Goal: Navigation & Orientation: Find specific page/section

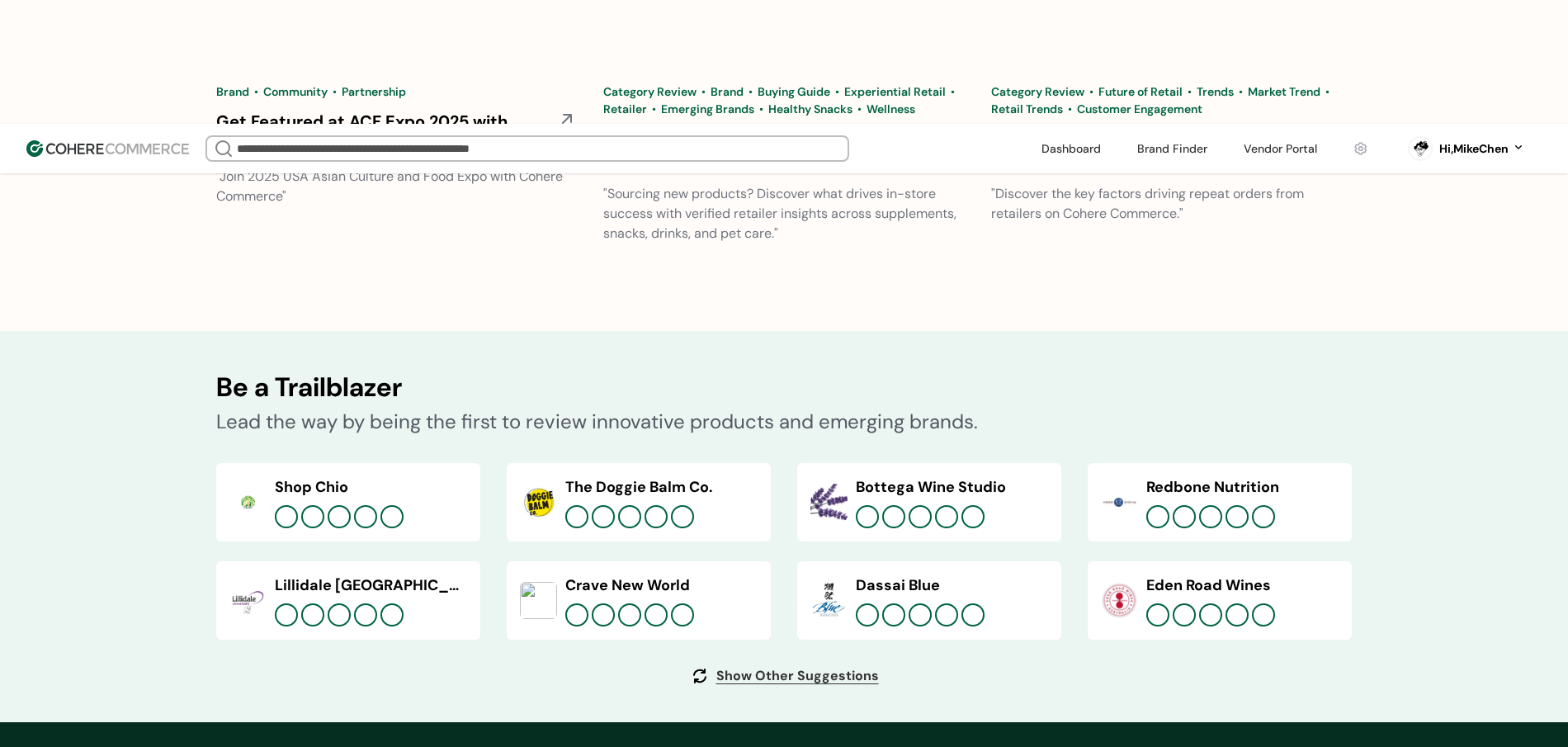
scroll to position [6209, 0]
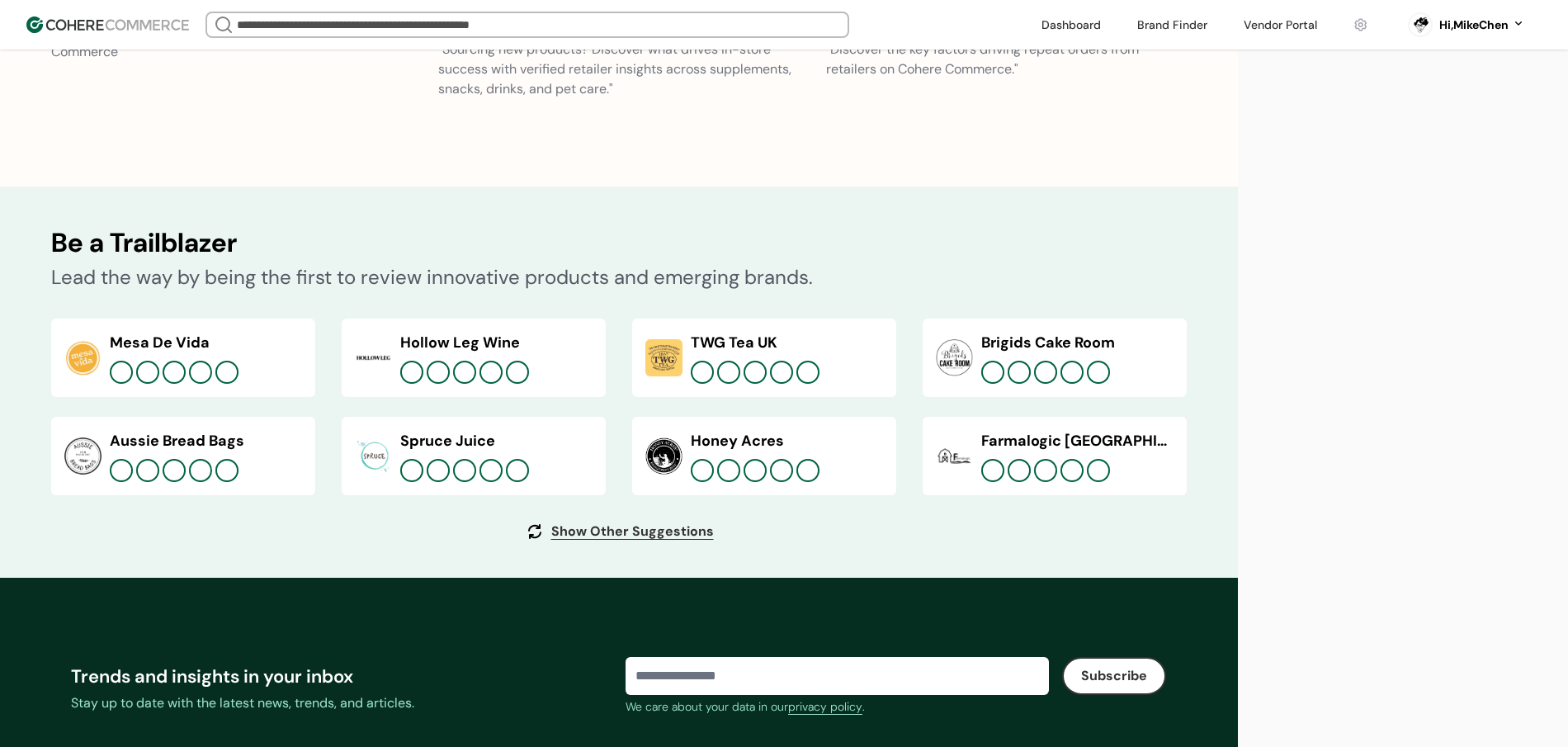
scroll to position [5910, 0]
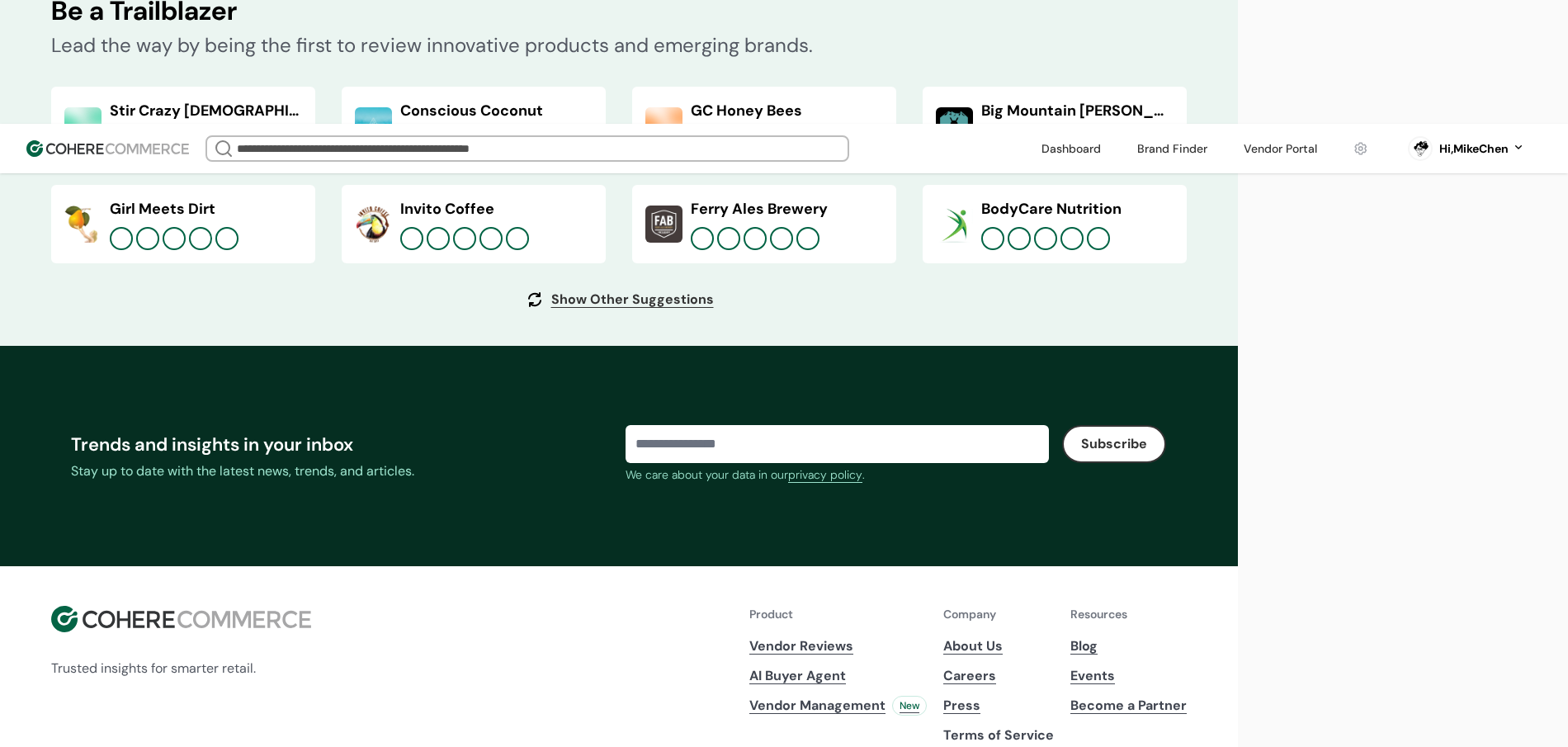
scroll to position [6283, 0]
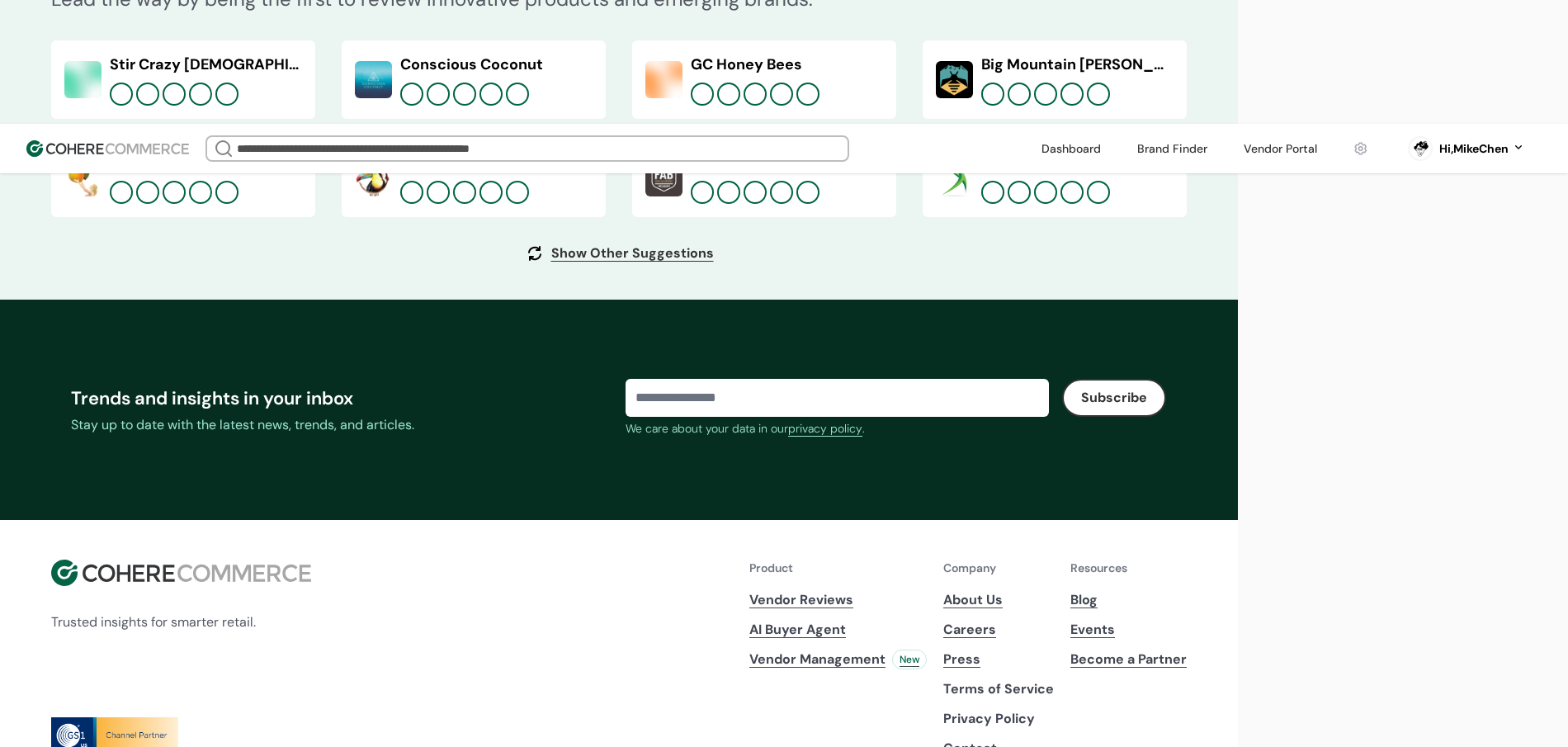
click at [1001, 620] on link "Careers" at bounding box center [998, 629] width 110 height 20
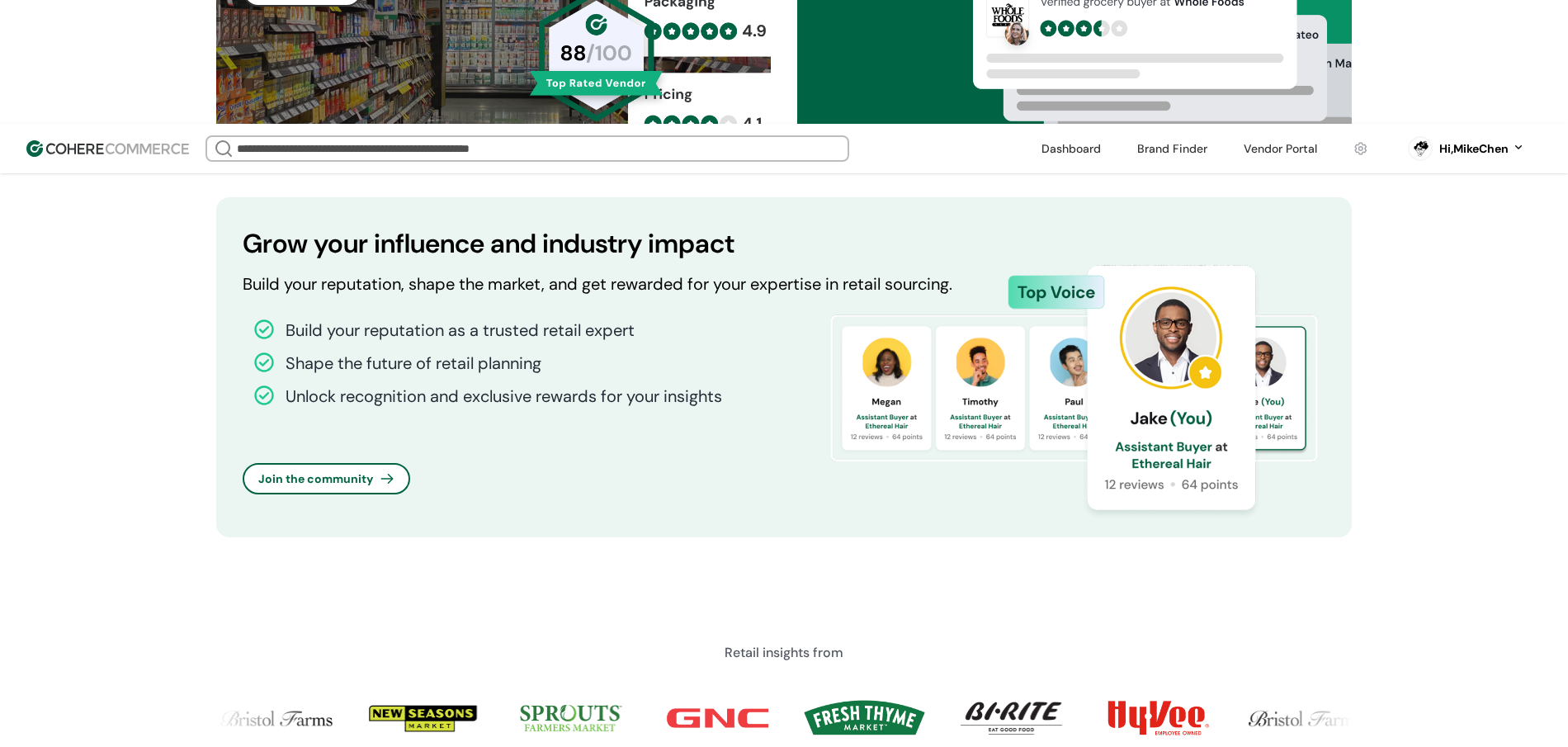
scroll to position [1309, 0]
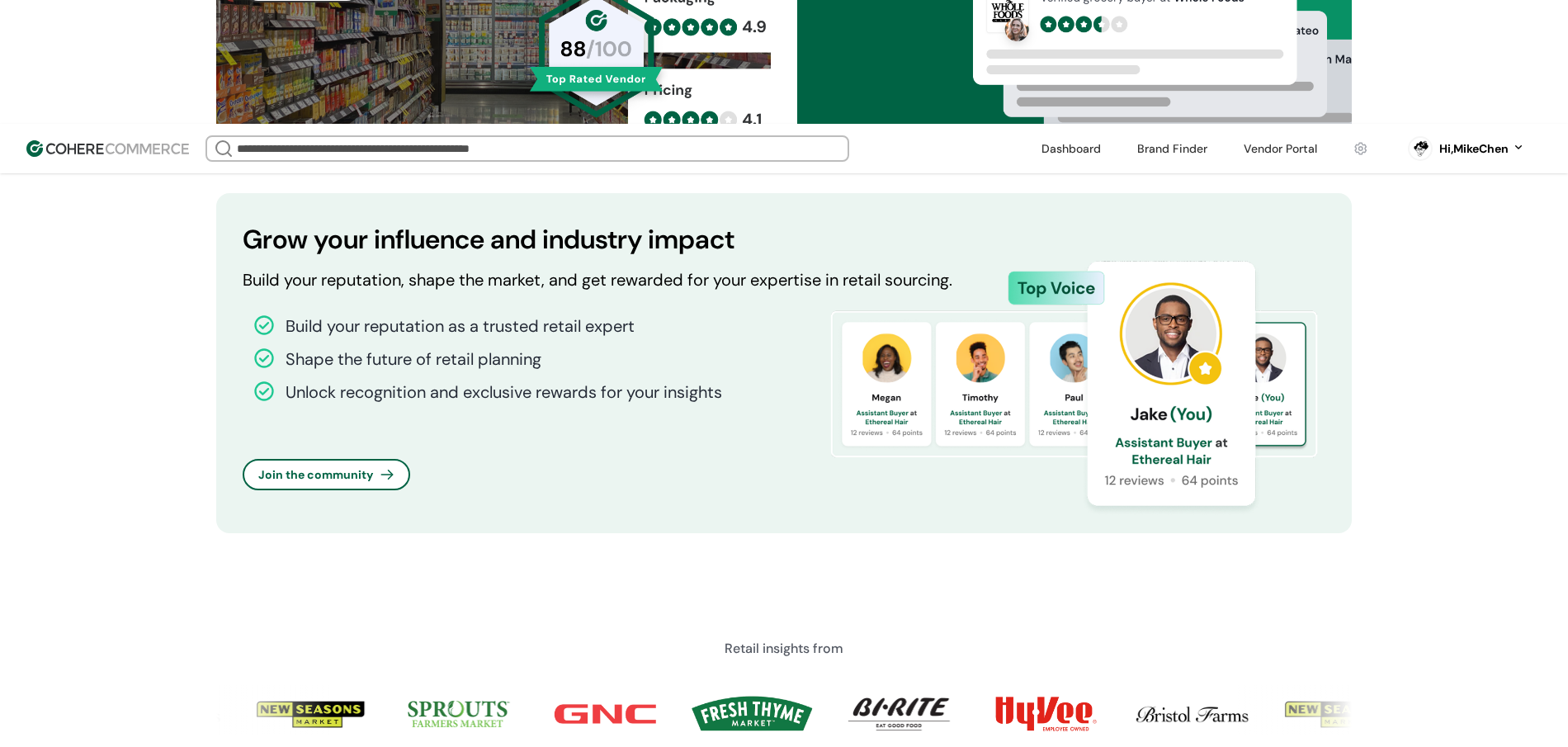
click at [296, 461] on link "button" at bounding box center [326, 474] width 164 height 28
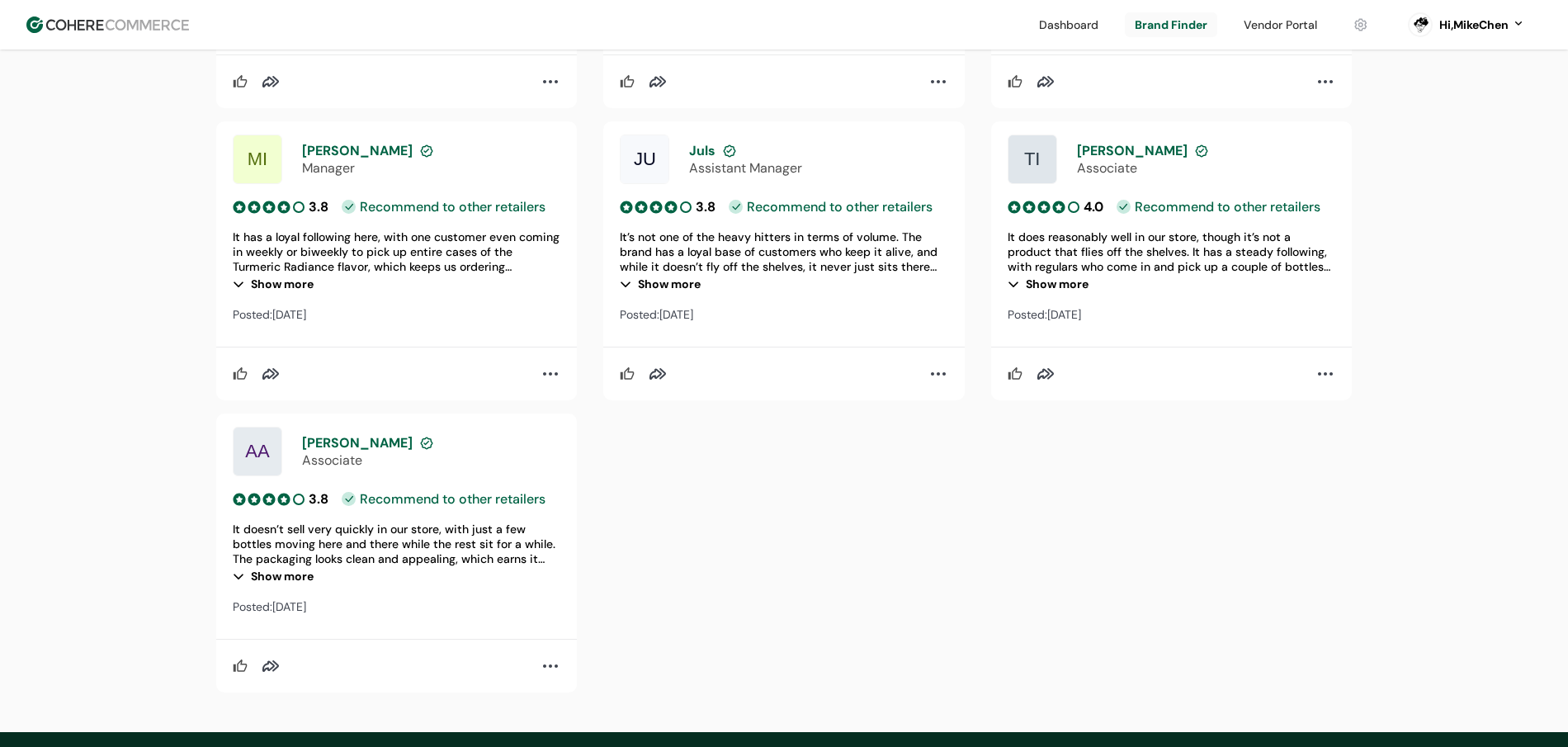
scroll to position [2543, 0]
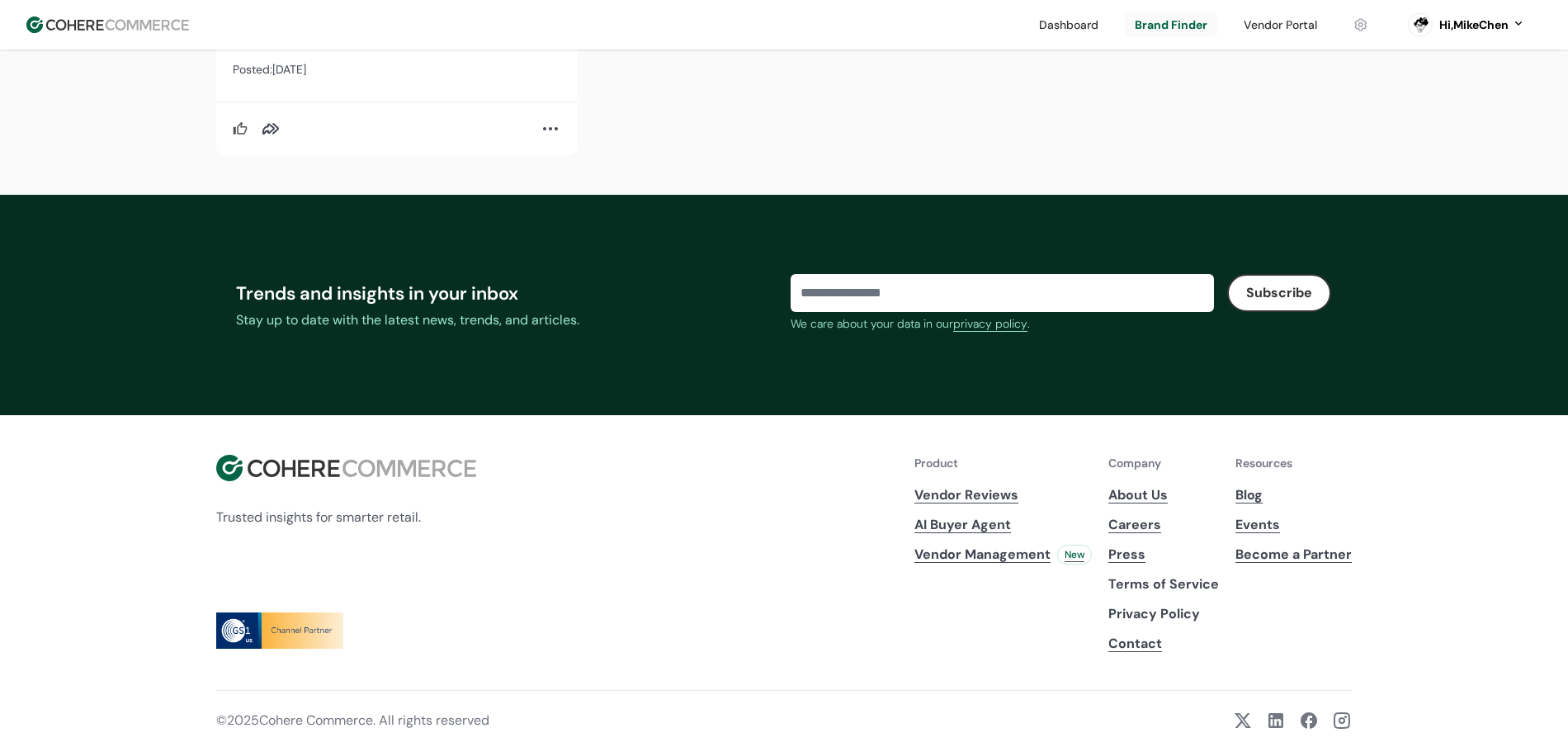
click at [1141, 526] on link "Careers" at bounding box center [1163, 524] width 110 height 20
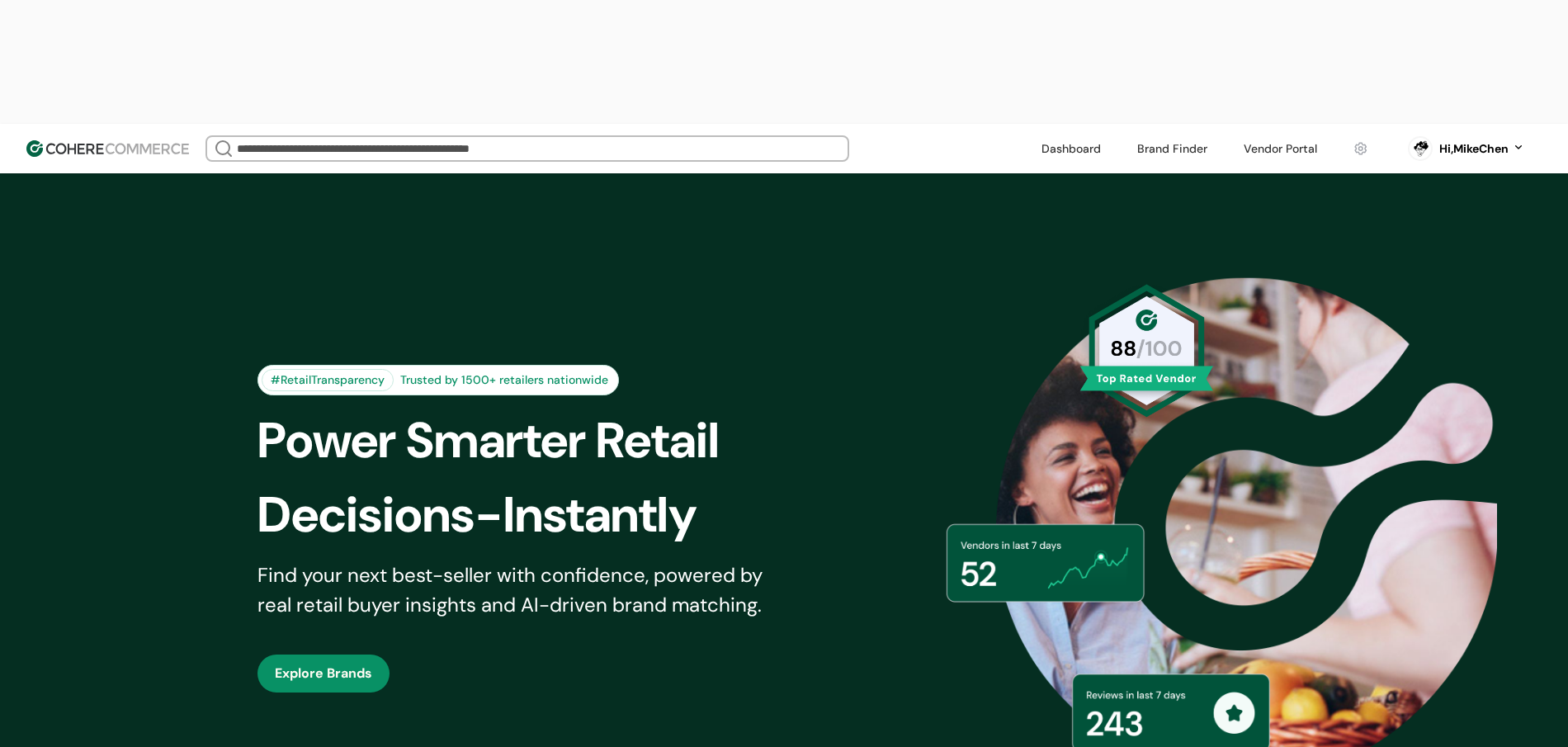
click at [947, 215] on div "#RetailTransparency Trusted by 1500+ retailers nationwide Power Smarter Retail …" at bounding box center [784, 528] width 1135 height 627
click at [1158, 136] on link at bounding box center [1172, 149] width 90 height 25
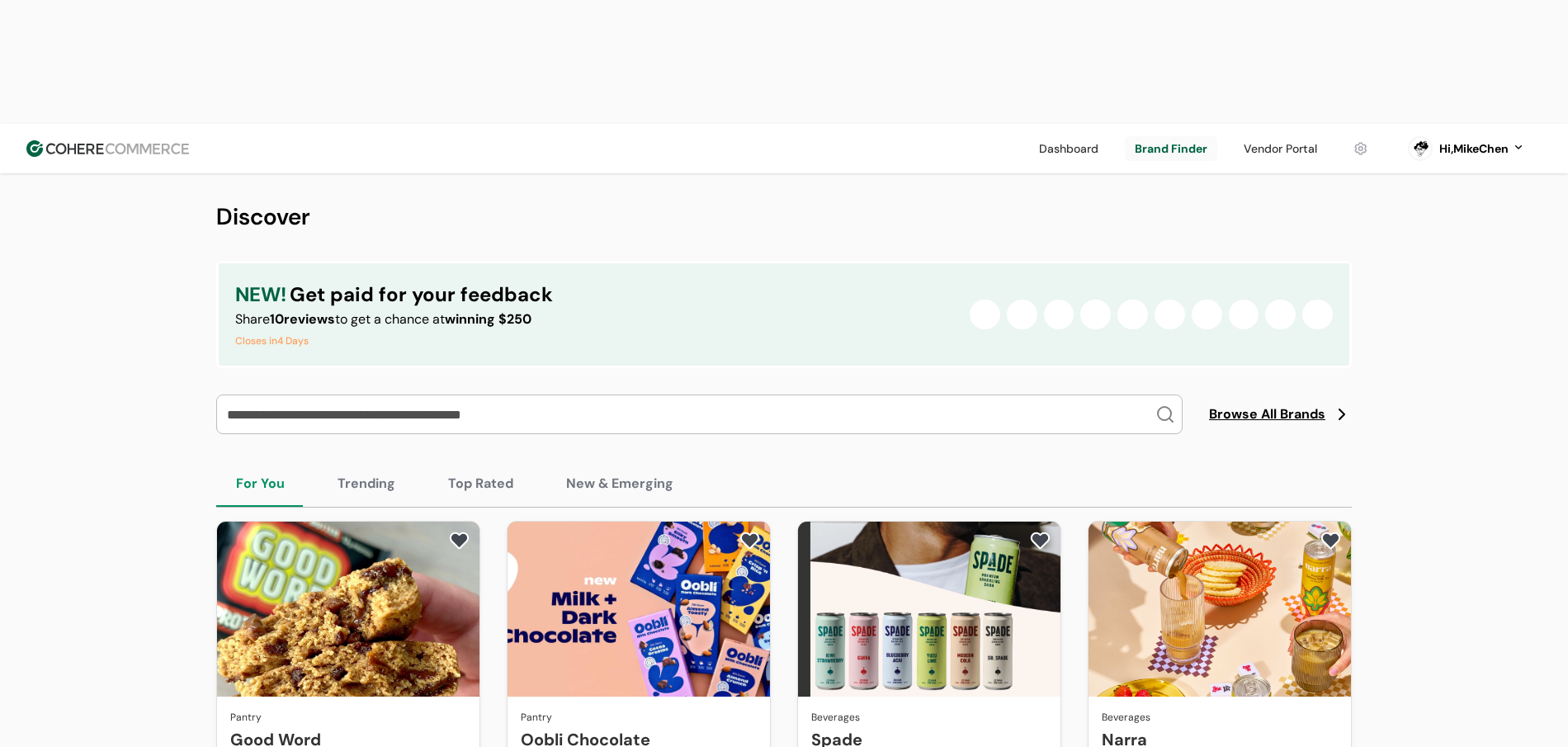
click at [69, 124] on header "Dashboard Brand Finder Vendor Portal Hi, MikeChen Dashboard Brand Finder Vendor…" at bounding box center [784, 148] width 1568 height 49
click at [68, 140] on img at bounding box center [107, 148] width 163 height 16
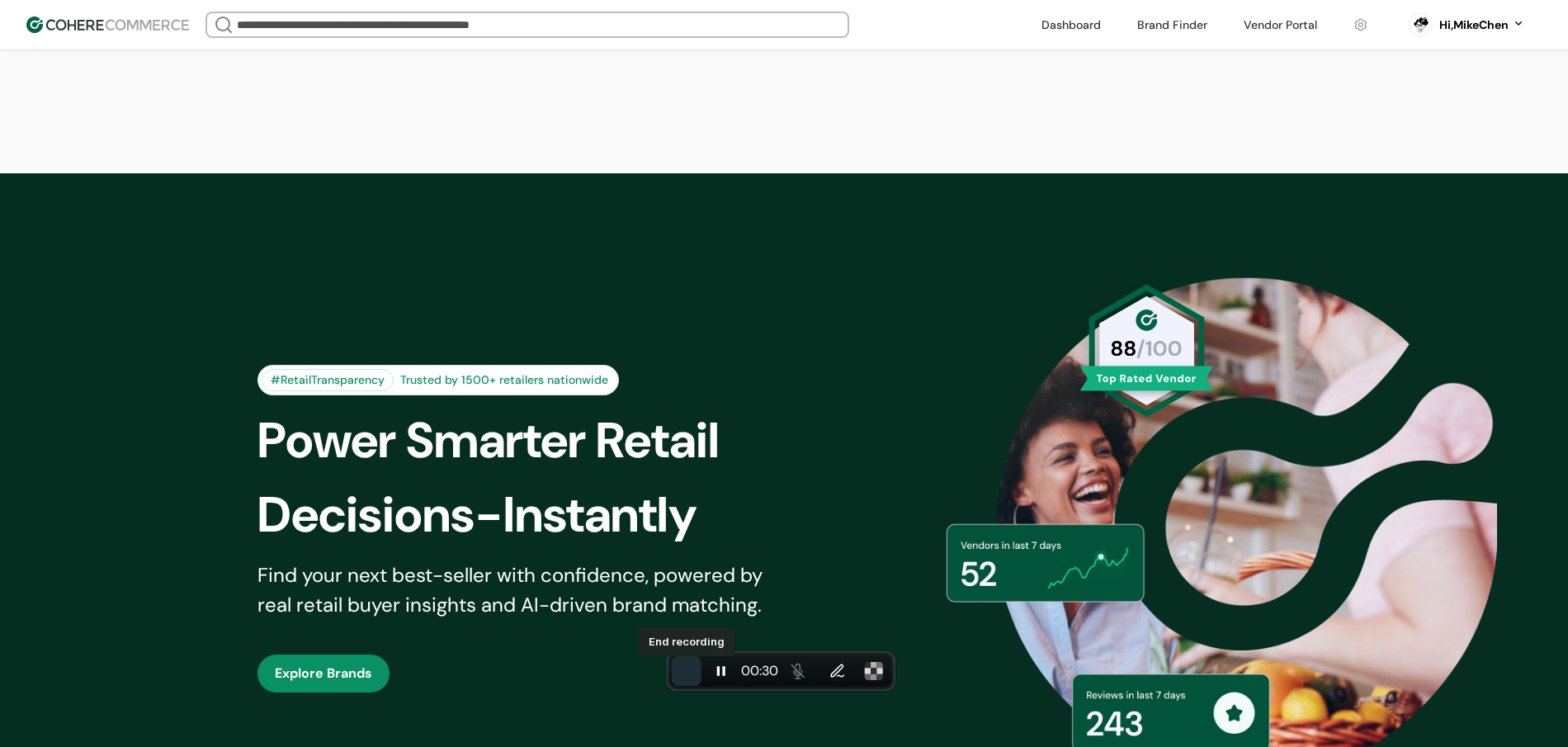
click at [686, 671] on span "End recording" at bounding box center [686, 671] width 0 height 0
click at [701, 669] on div "Pause recording 00:36" at bounding box center [780, 671] width 228 height 40
click at [686, 671] on span "End recording" at bounding box center [686, 671] width 0 height 0
